Goal: Task Accomplishment & Management: Use online tool/utility

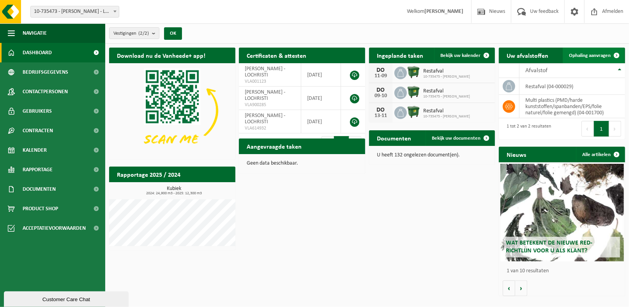
click at [592, 58] on span "Ophaling aanvragen" at bounding box center [590, 55] width 42 height 5
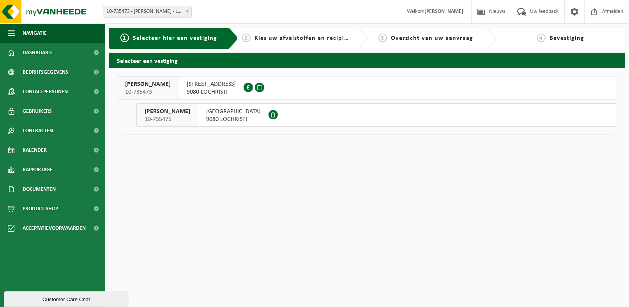
click at [228, 118] on div "SPINSTERHOF 9080 LOCHRISTI" at bounding box center [233, 115] width 70 height 23
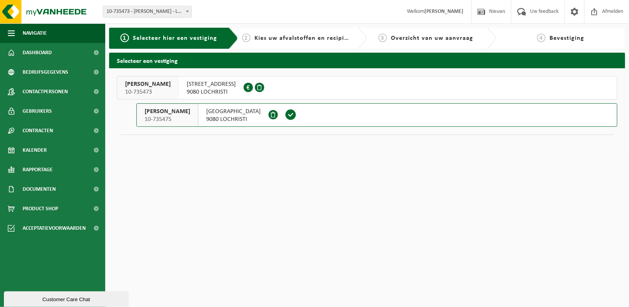
click at [197, 88] on span "9080 LOCHRISTI" at bounding box center [211, 92] width 49 height 8
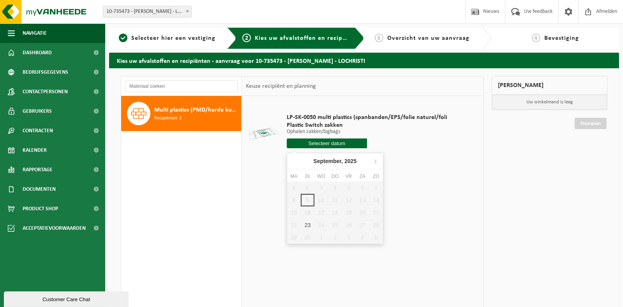
click at [328, 143] on input "text" at bounding box center [327, 143] width 80 height 10
click at [305, 227] on div "23" at bounding box center [308, 225] width 14 height 12
type input "Van [DATE]"
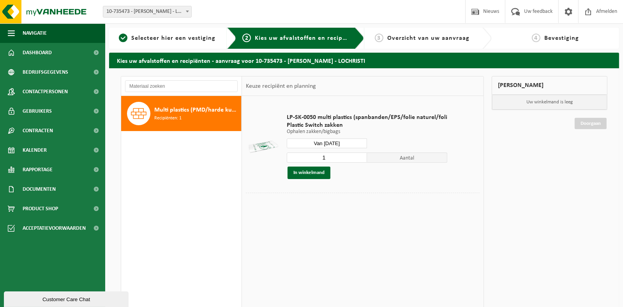
click at [330, 159] on input "1" at bounding box center [327, 157] width 80 height 10
click at [360, 155] on input "2" at bounding box center [327, 157] width 80 height 10
click at [360, 155] on input "3" at bounding box center [327, 157] width 80 height 10
click at [360, 155] on input "4" at bounding box center [327, 157] width 80 height 10
click at [360, 155] on input "5" at bounding box center [327, 157] width 80 height 10
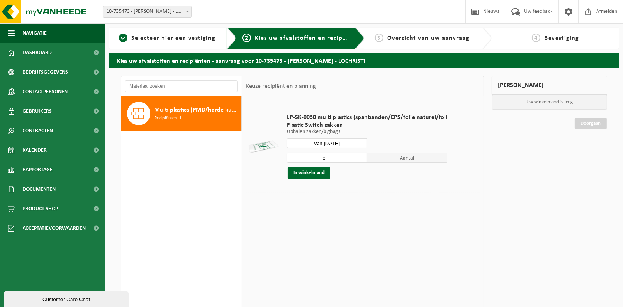
click at [360, 155] on input "6" at bounding box center [327, 157] width 80 height 10
click at [360, 155] on input "7" at bounding box center [327, 157] width 80 height 10
click at [360, 155] on input "8" at bounding box center [327, 157] width 80 height 10
click at [360, 155] on input "9" at bounding box center [327, 157] width 80 height 10
click at [360, 155] on input "10" at bounding box center [327, 157] width 80 height 10
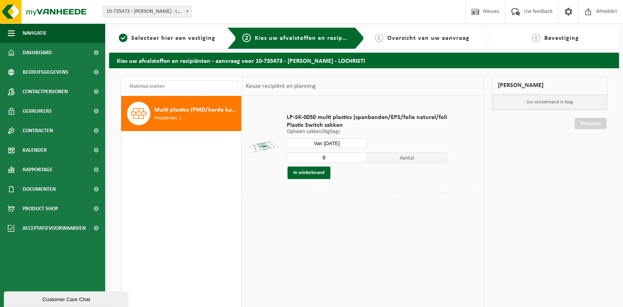
click at [359, 160] on input "9" at bounding box center [327, 157] width 80 height 10
type input "8"
click at [359, 160] on input "8" at bounding box center [327, 157] width 80 height 10
click at [312, 175] on button "In winkelmand" at bounding box center [308, 172] width 43 height 12
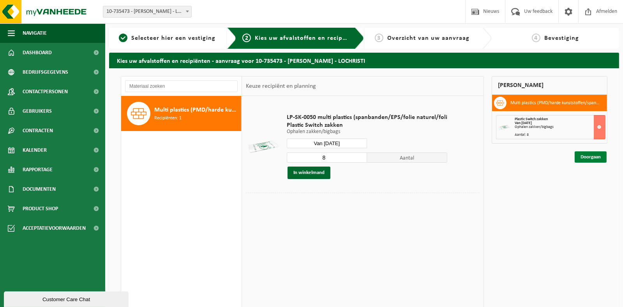
click at [592, 159] on link "Doorgaan" at bounding box center [591, 156] width 32 height 11
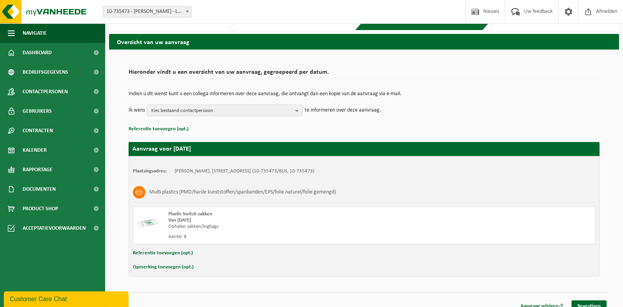
scroll to position [27, 0]
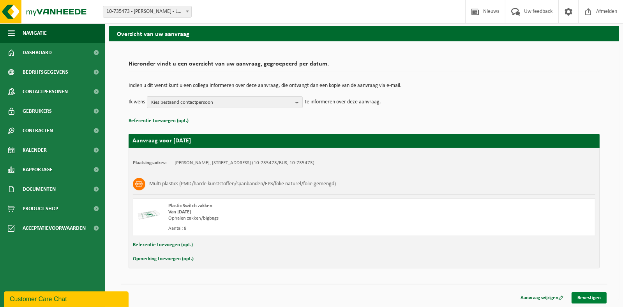
click at [598, 295] on link "Bevestigen" at bounding box center [588, 297] width 35 height 11
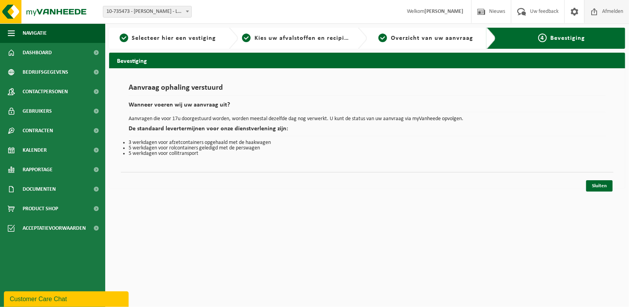
click at [623, 13] on span "Afmelden" at bounding box center [612, 11] width 25 height 23
